Goal: Navigation & Orientation: Go to known website

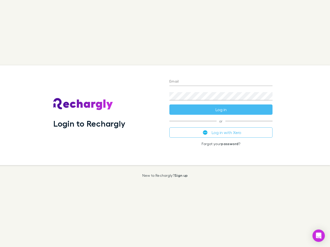
click at [165, 124] on div "Login to Rechargly" at bounding box center [107, 115] width 116 height 100
click at [221, 82] on input "Email" at bounding box center [220, 82] width 103 height 8
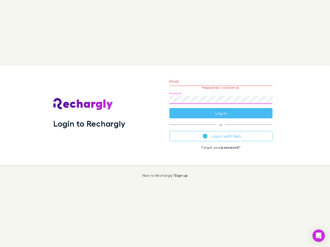
click at [221, 110] on form "Email Please enter a valid email. Password Log in" at bounding box center [220, 96] width 103 height 45
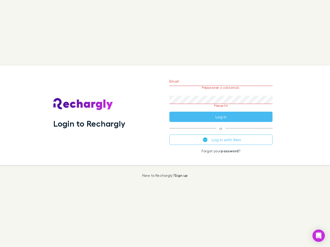
click at [221, 133] on div "Email Please enter a valid email. Password Please fill Log in or Log in with Xe…" at bounding box center [220, 115] width 111 height 100
click at [318, 236] on icon "Open Intercom Messenger" at bounding box center [318, 236] width 5 height 6
